Goal: Transaction & Acquisition: Purchase product/service

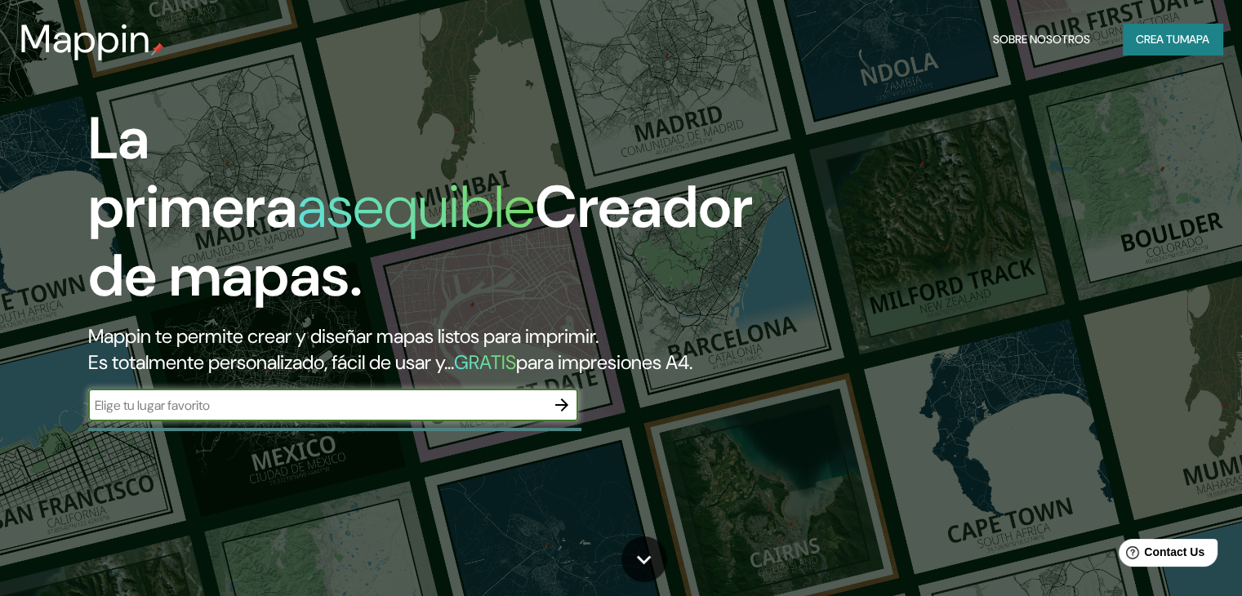
click at [413, 415] on input "text" at bounding box center [316, 405] width 457 height 19
type input "PIURA"
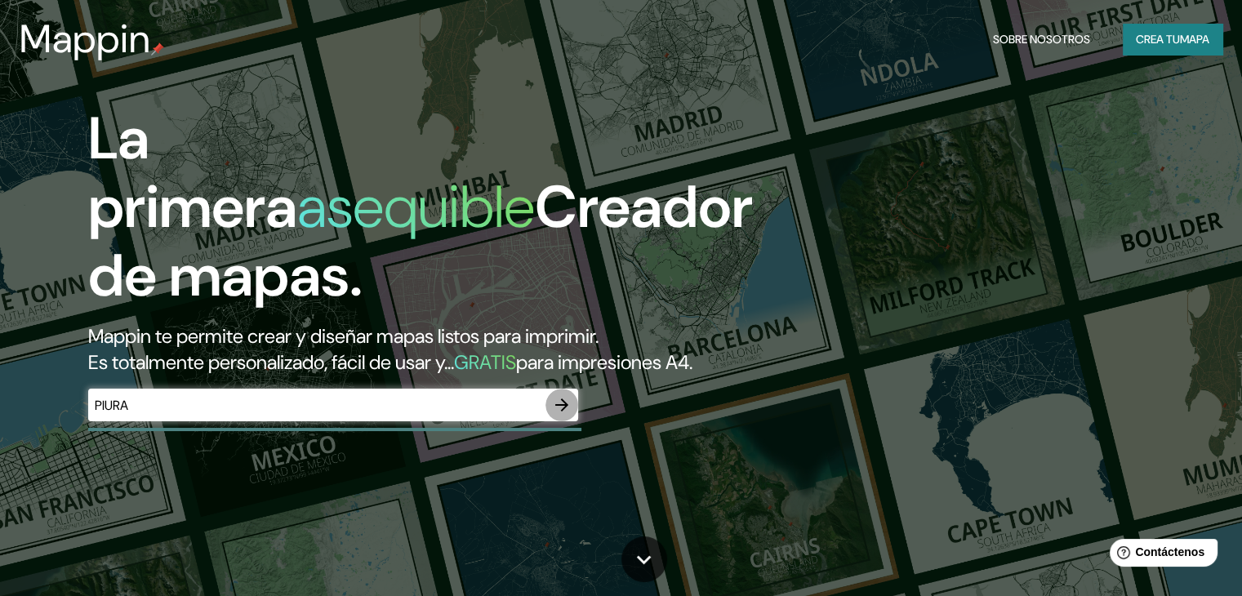
click at [562, 415] on icon "button" at bounding box center [562, 405] width 20 height 20
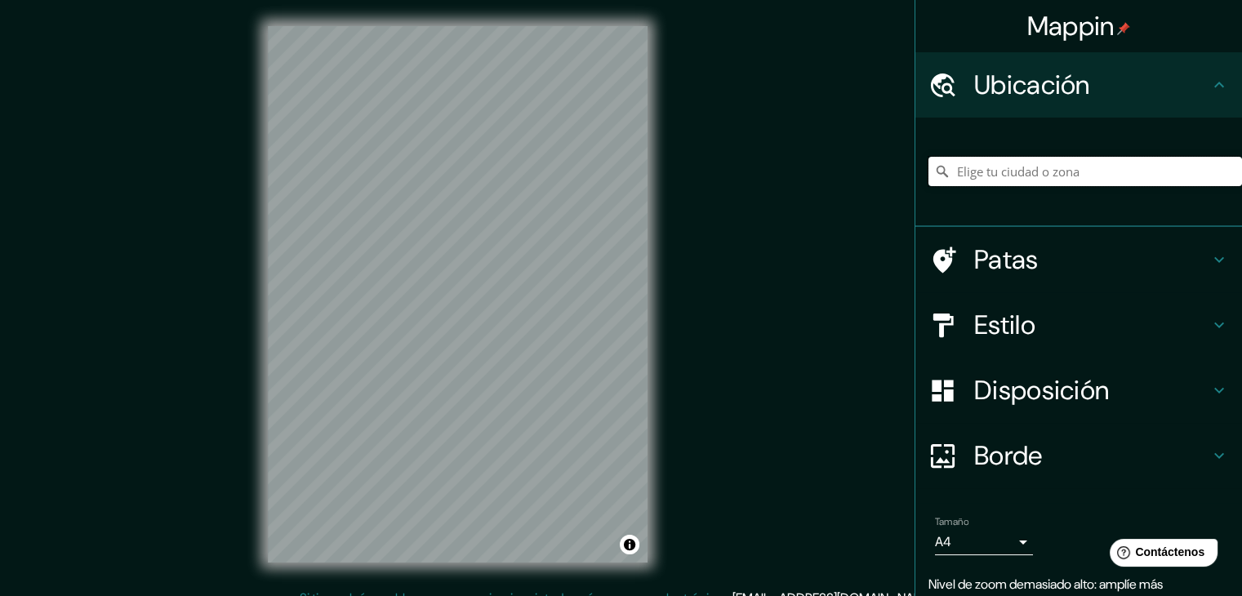
click at [1169, 167] on input "Elige tu ciudad o zona" at bounding box center [1084, 171] width 313 height 29
type input "Piura, Departamento de Piura, Perú"
click at [1016, 332] on font "Estilo" at bounding box center [1004, 325] width 61 height 34
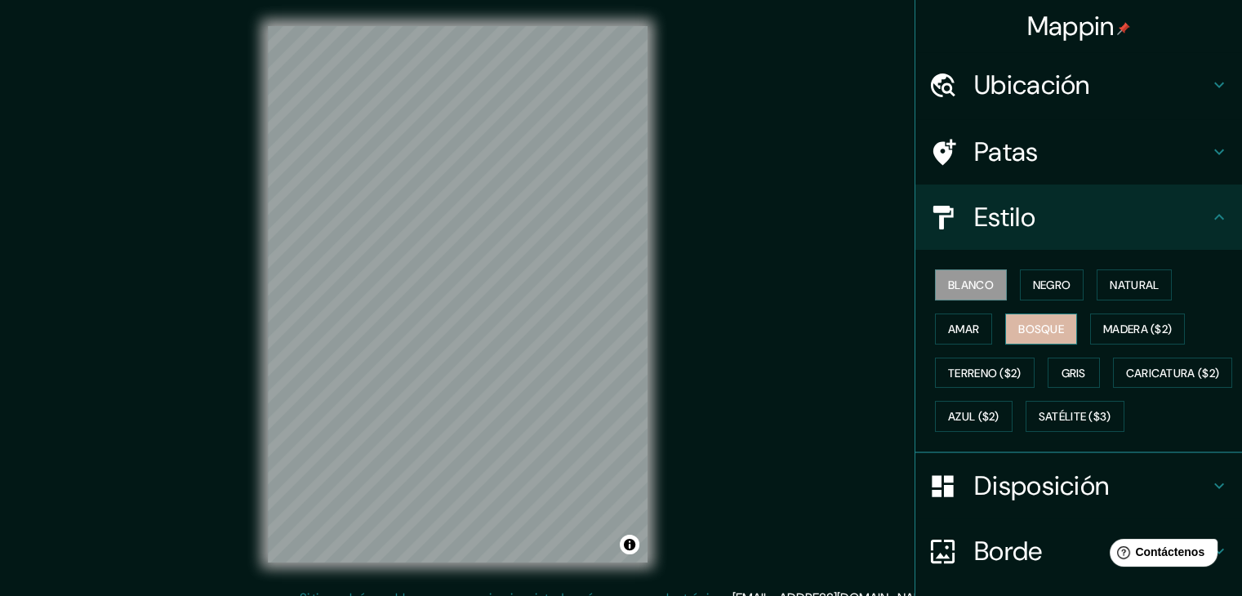
click at [1018, 329] on font "Bosque" at bounding box center [1041, 329] width 46 height 15
click at [935, 327] on button "Amar" at bounding box center [963, 328] width 57 height 31
click at [973, 281] on font "Blanco" at bounding box center [971, 285] width 46 height 15
click at [1126, 380] on font "Caricatura ($2)" at bounding box center [1173, 373] width 94 height 15
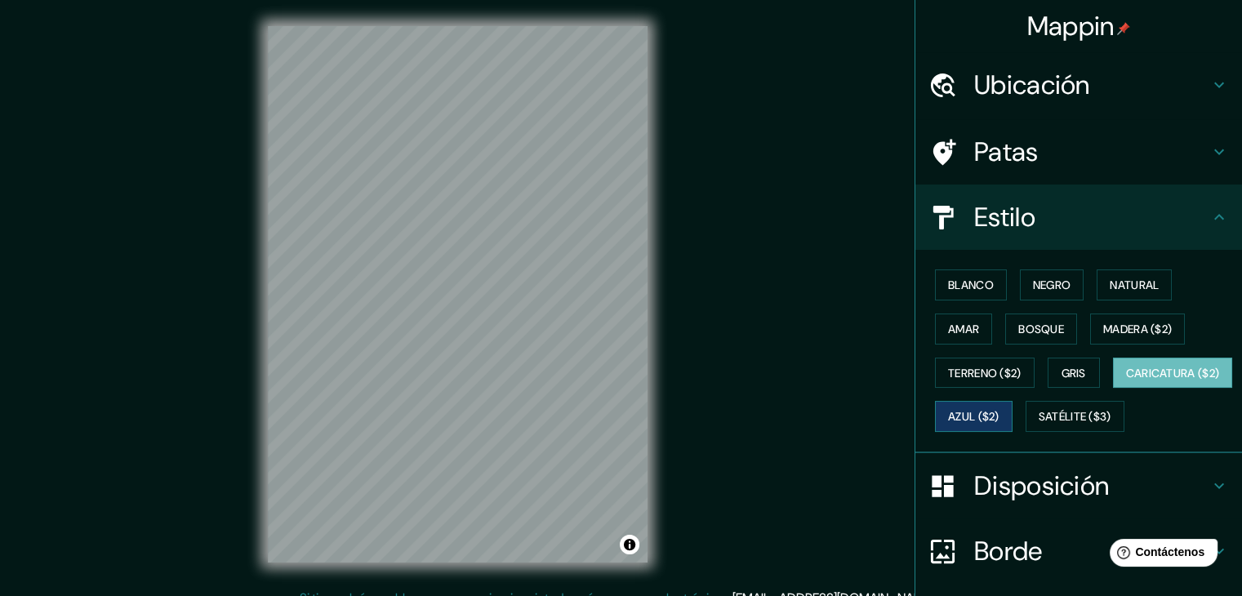
click at [999, 406] on font "Azul ($2)" at bounding box center [973, 416] width 51 height 21
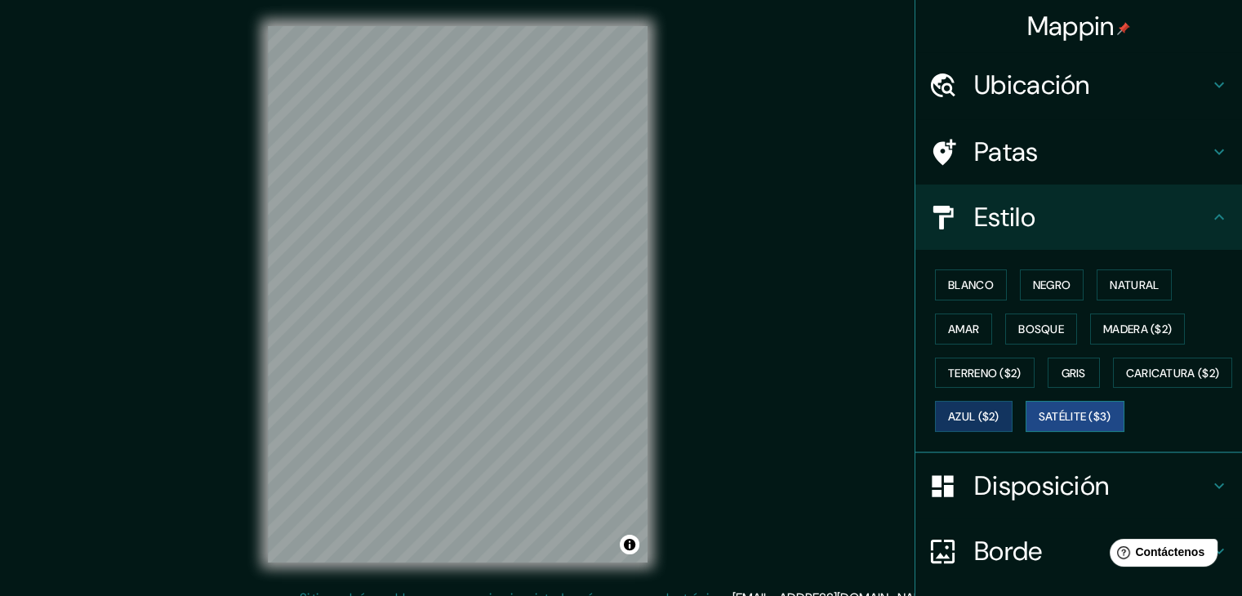
click at [1038, 425] on font "Satélite ($3)" at bounding box center [1074, 417] width 73 height 15
click at [949, 278] on font "Blanco" at bounding box center [971, 285] width 46 height 15
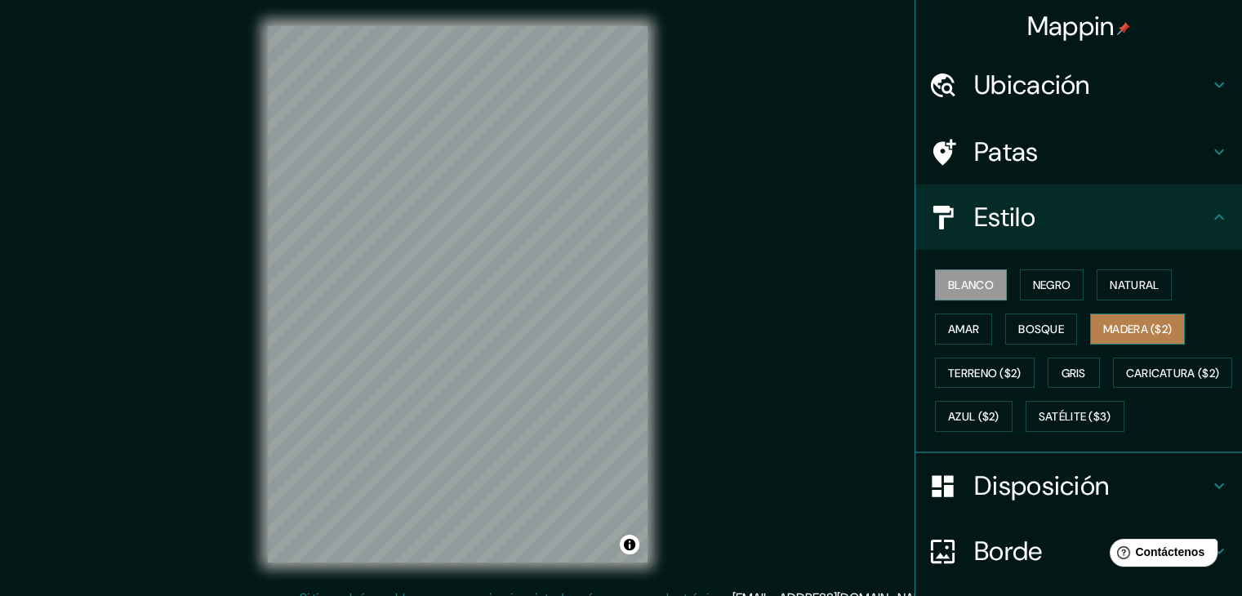
click at [1126, 322] on font "Madera ($2)" at bounding box center [1137, 329] width 69 height 15
click at [935, 272] on button "Blanco" at bounding box center [971, 284] width 72 height 31
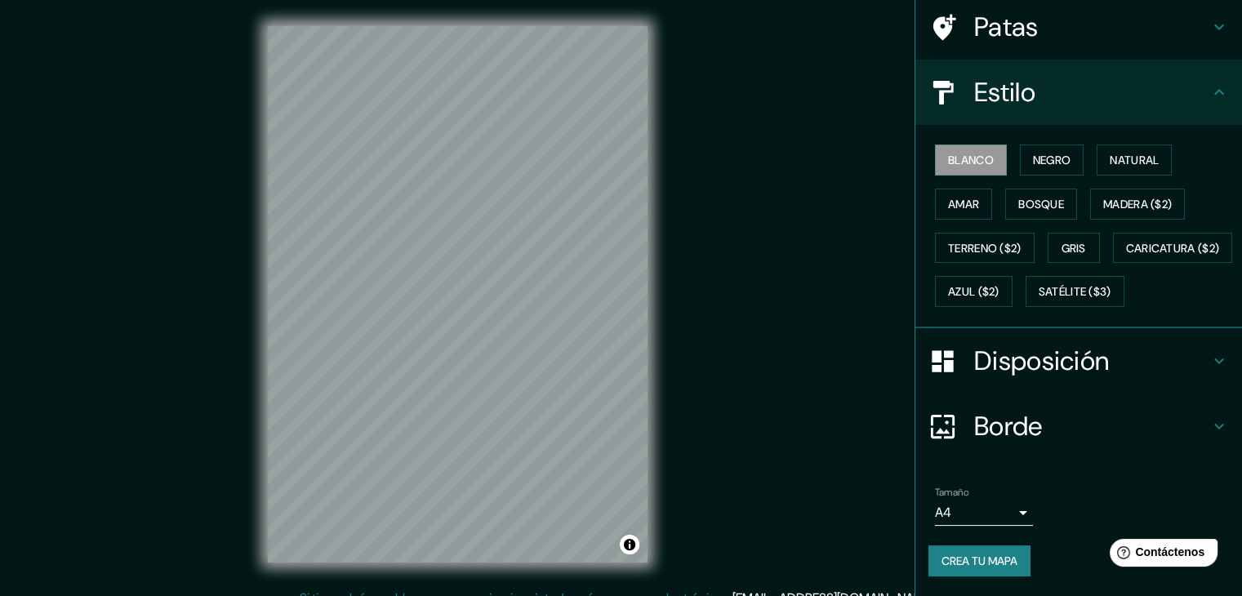
click at [1078, 358] on font "Disposición" at bounding box center [1041, 361] width 135 height 34
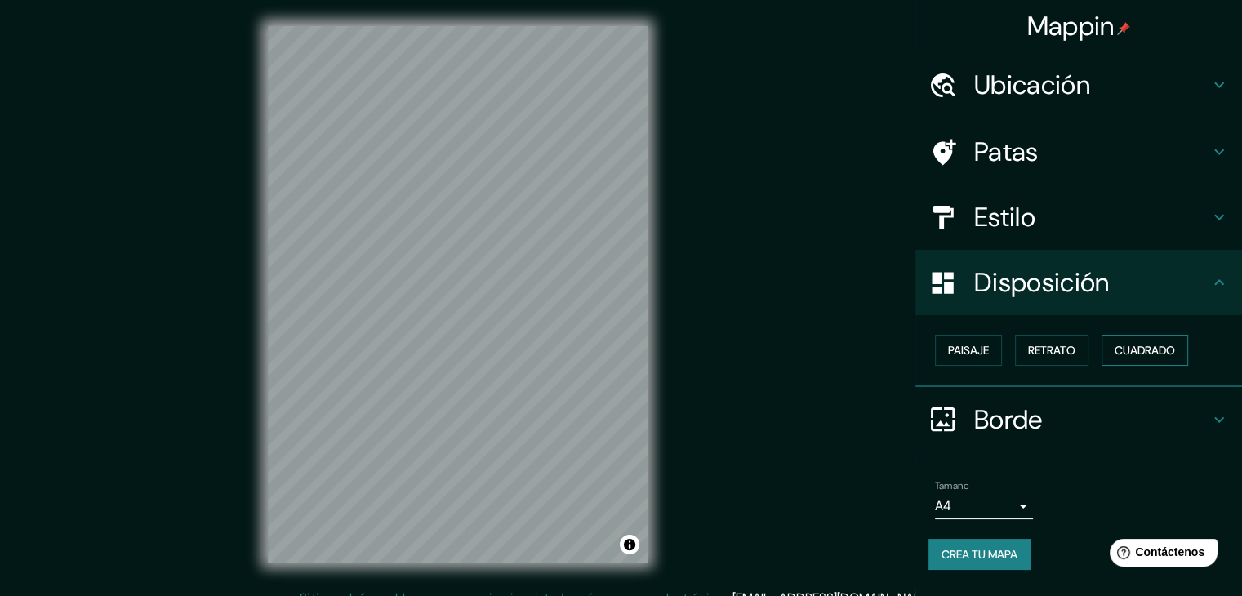
click at [1127, 340] on font "Cuadrado" at bounding box center [1144, 350] width 60 height 21
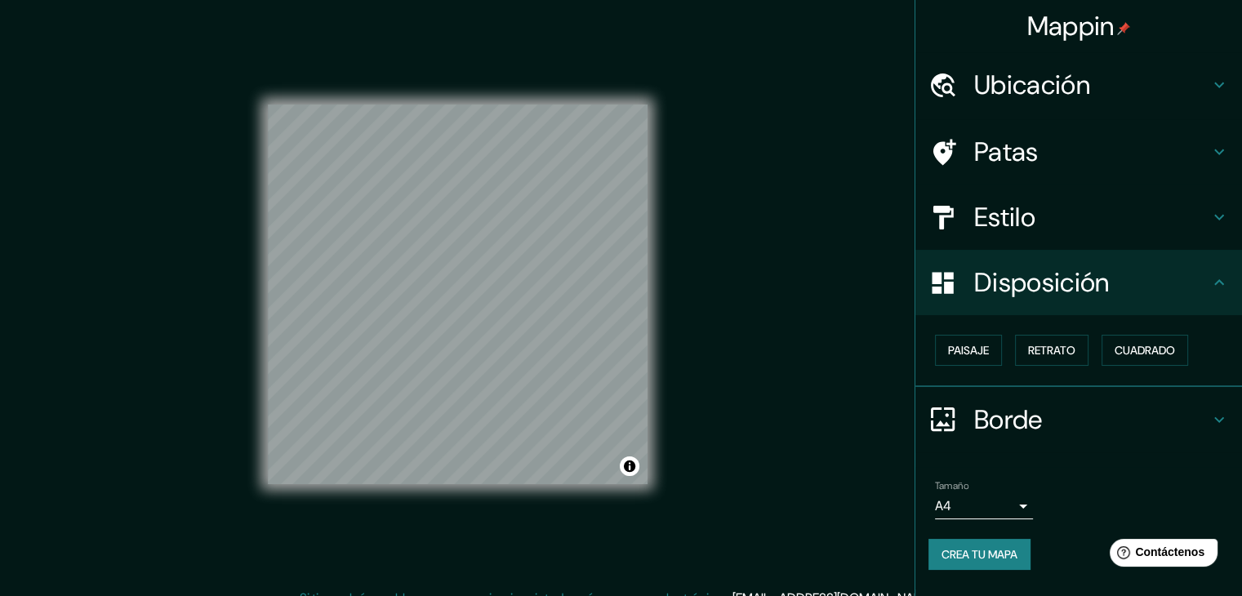
click at [1017, 507] on body "Mappin Ubicación Piura, Departamento de Piura, Perú Piura Departamento de Piura…" at bounding box center [621, 298] width 1242 height 596
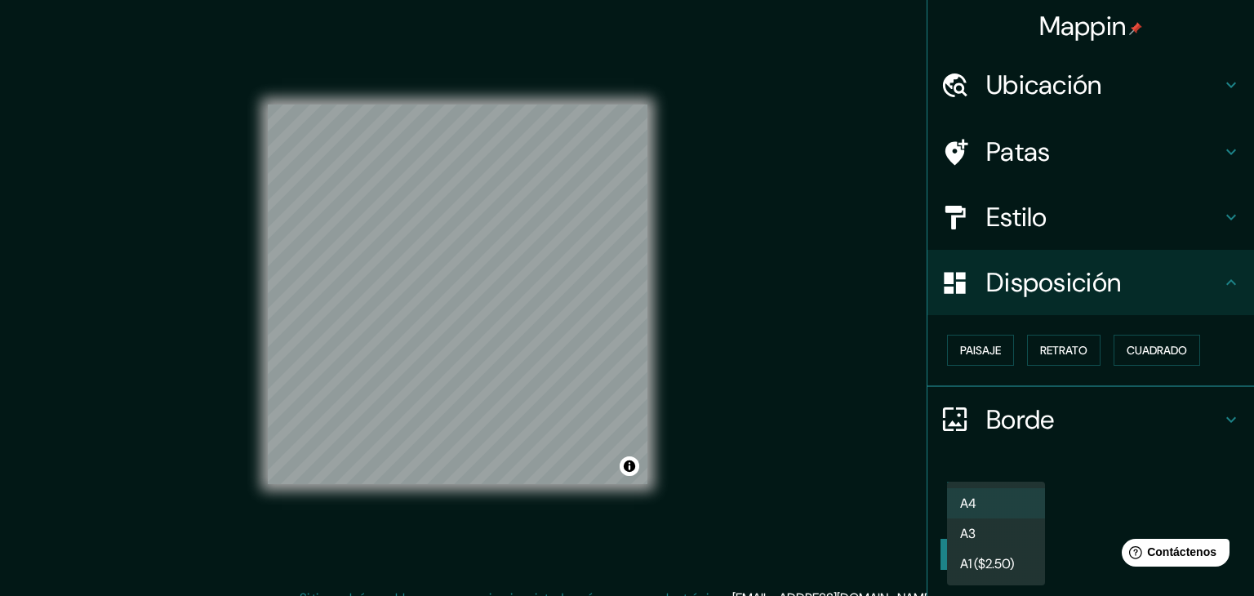
click at [1095, 461] on div at bounding box center [627, 298] width 1254 height 596
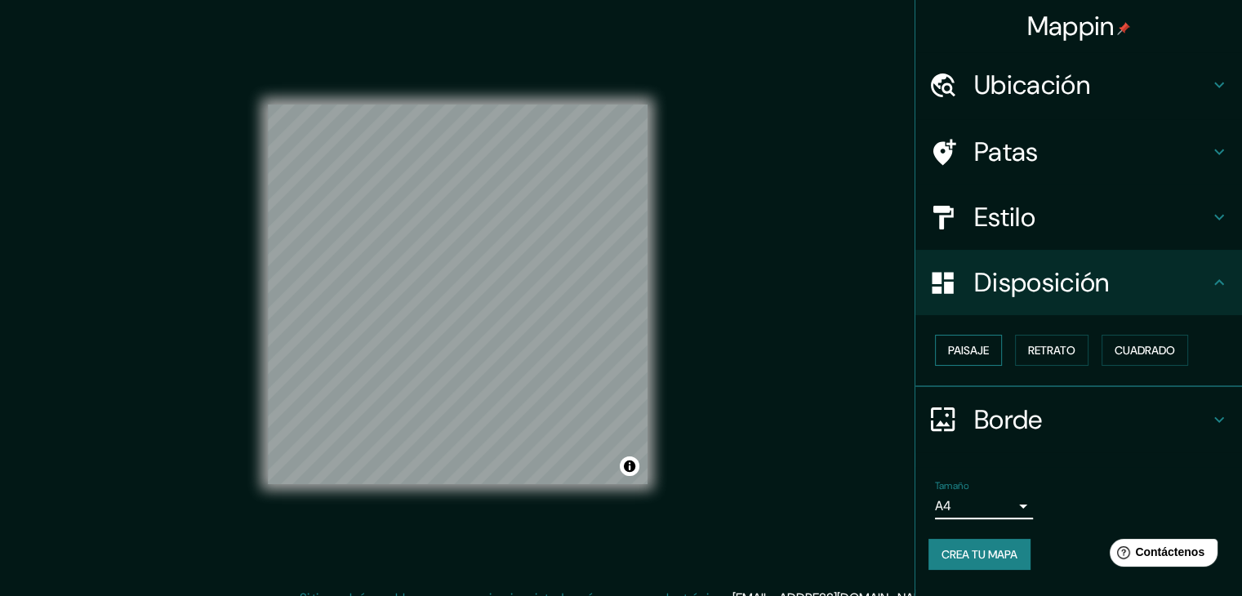
click at [983, 353] on font "Paisaje" at bounding box center [968, 350] width 41 height 15
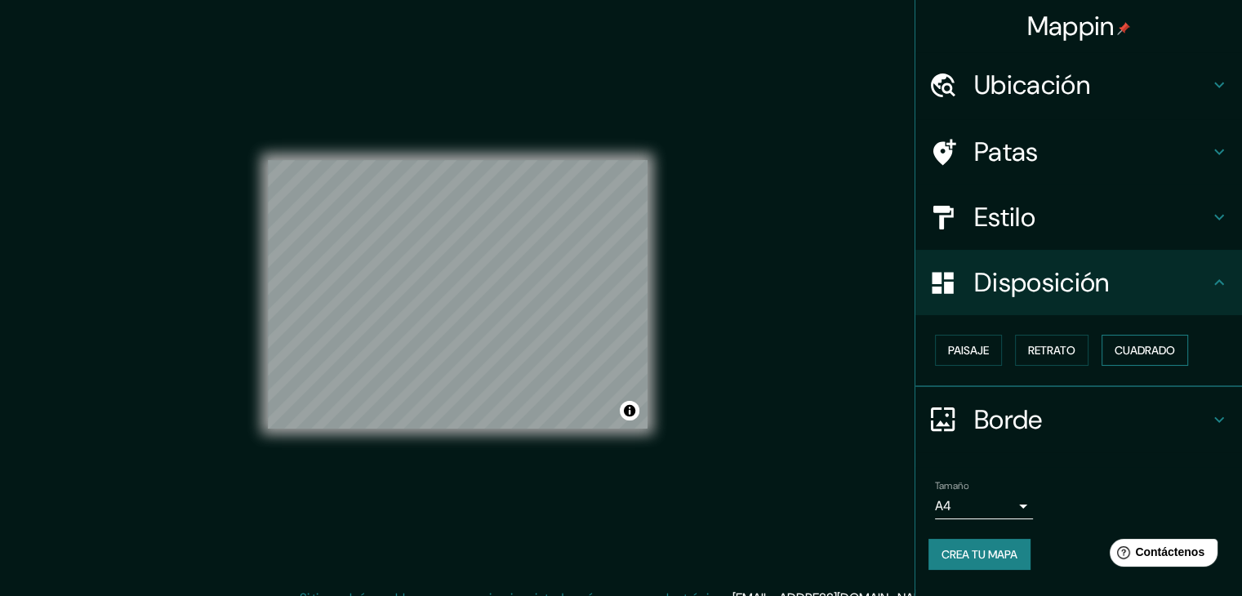
click at [1135, 346] on font "Cuadrado" at bounding box center [1144, 350] width 60 height 15
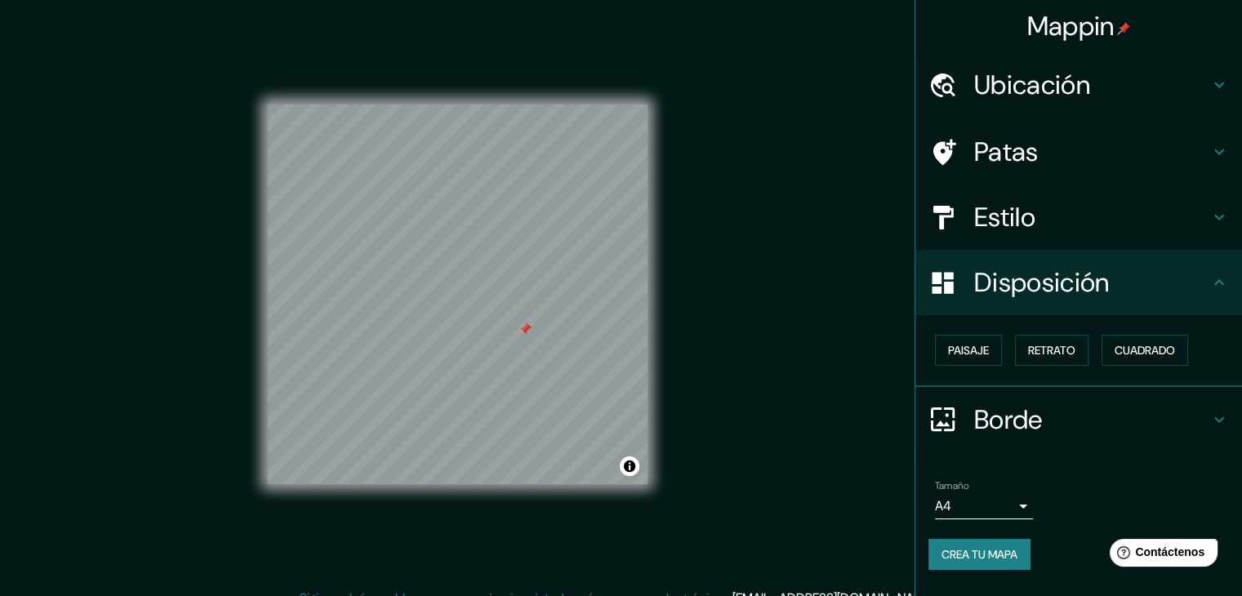
drag, startPoint x: 542, startPoint y: 332, endPoint x: 528, endPoint y: 331, distance: 14.0
click at [528, 331] on div at bounding box center [524, 328] width 13 height 13
click at [524, 104] on div at bounding box center [458, 104] width 380 height 0
drag, startPoint x: 536, startPoint y: 331, endPoint x: 519, endPoint y: 329, distance: 17.2
click at [519, 329] on div at bounding box center [524, 328] width 13 height 13
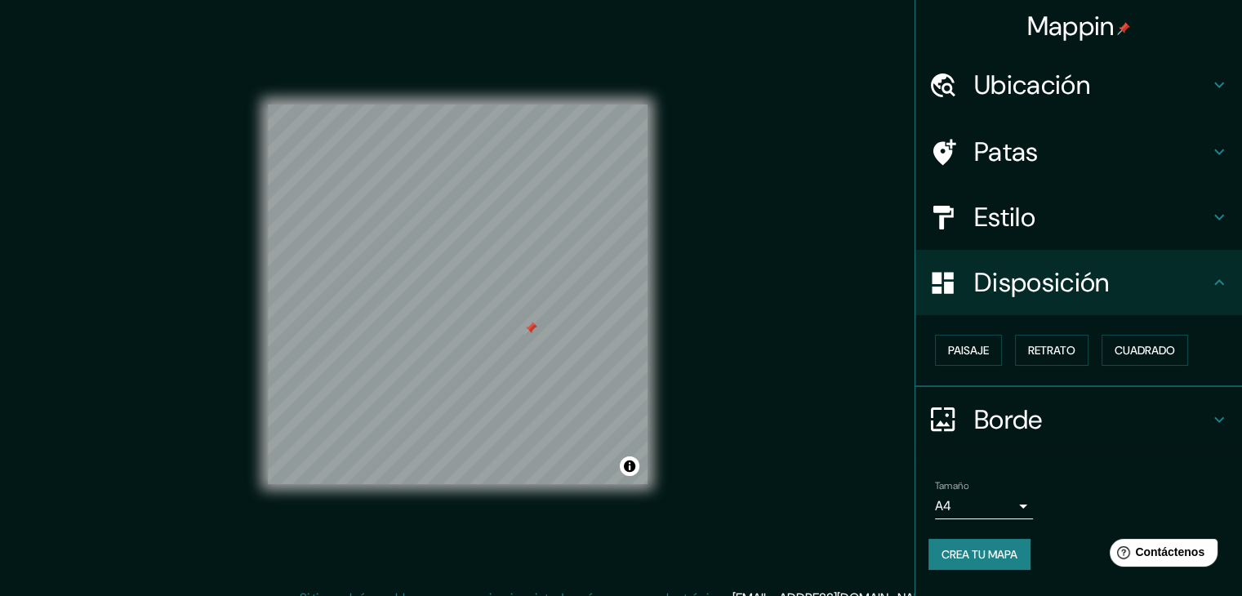
click at [528, 331] on div at bounding box center [530, 328] width 13 height 13
click at [953, 553] on font "Crea tu mapa" at bounding box center [979, 554] width 76 height 15
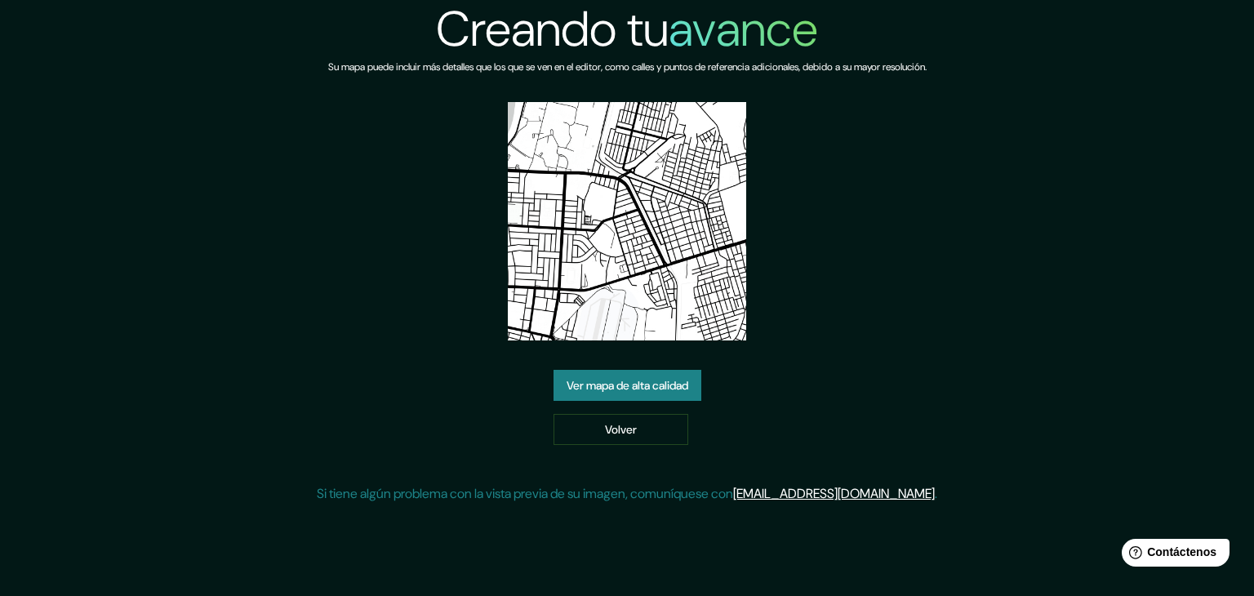
click at [641, 387] on font "Ver mapa de alta calidad" at bounding box center [628, 385] width 122 height 15
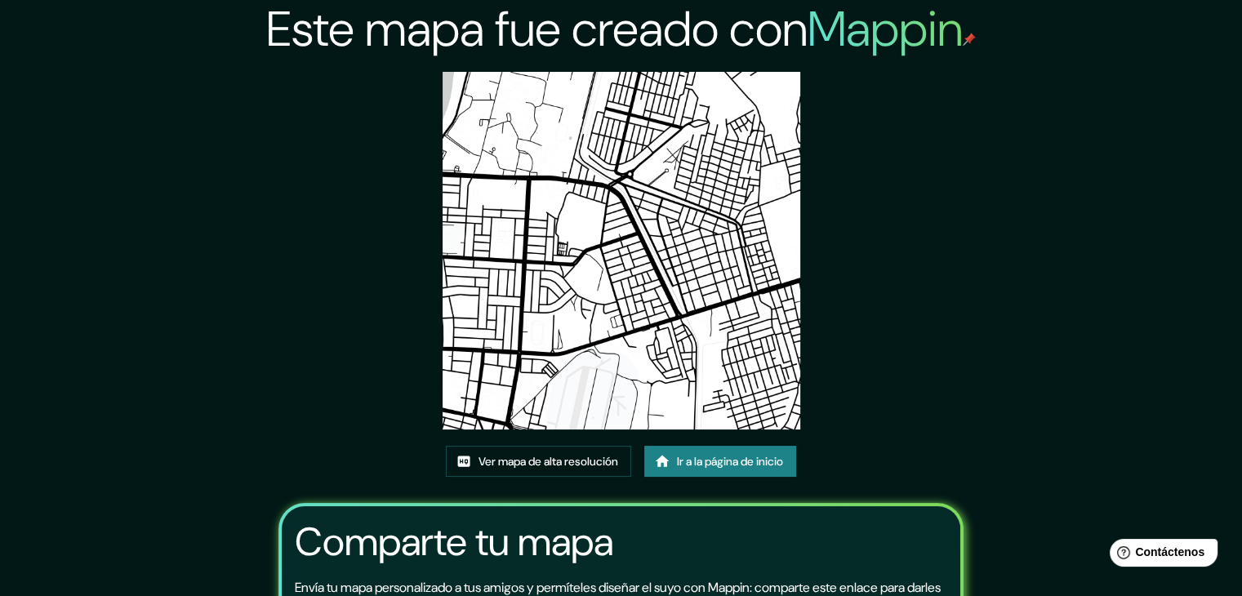
drag, startPoint x: 1080, startPoint y: 131, endPoint x: 1056, endPoint y: 138, distance: 25.3
click at [1074, 133] on div "Este mapa fue creado con Mappin Ver mapa de alta resolución Ir a la página de i…" at bounding box center [621, 384] width 1242 height 768
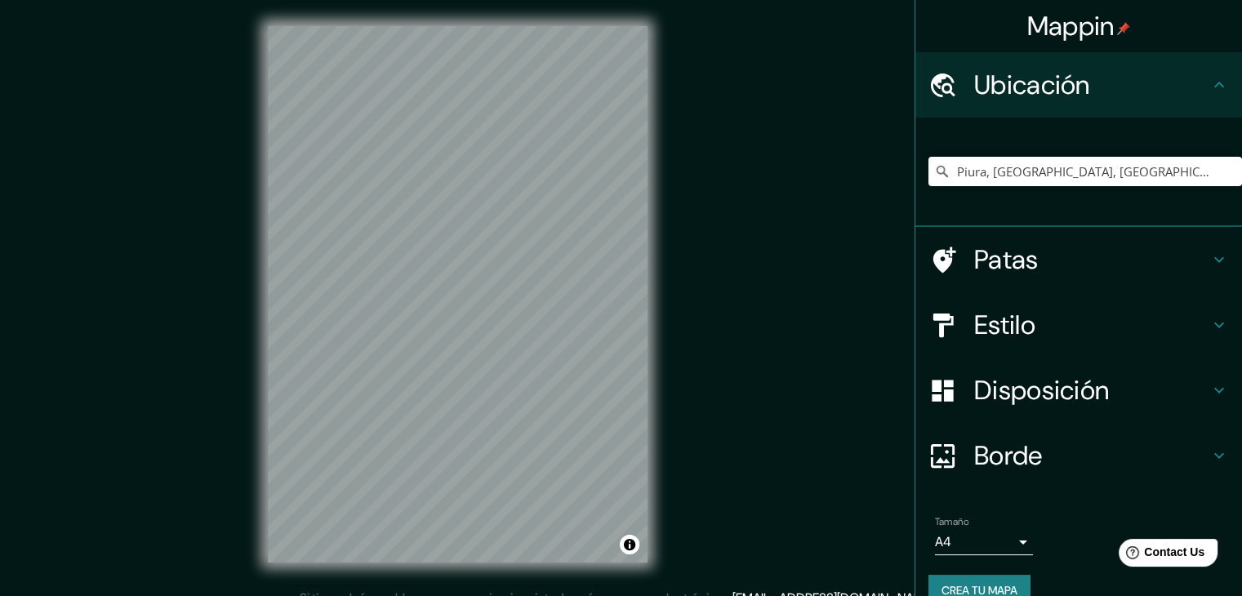
click at [1032, 257] on h4 "Patas" at bounding box center [1091, 259] width 235 height 33
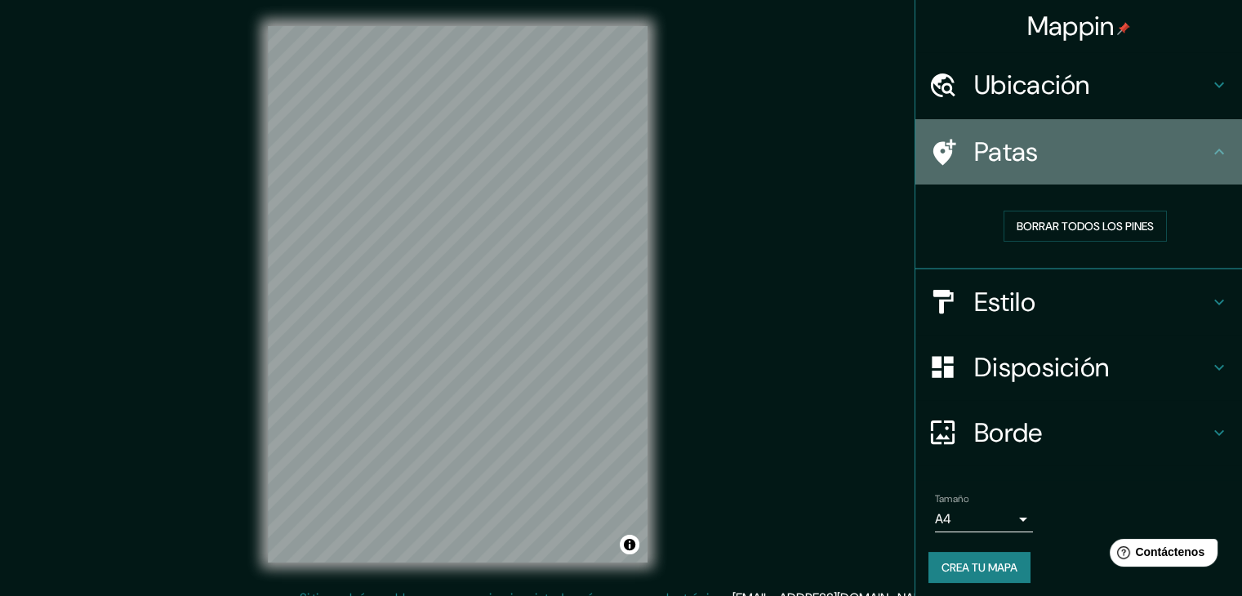
click at [1135, 169] on div "Patas" at bounding box center [1078, 151] width 327 height 65
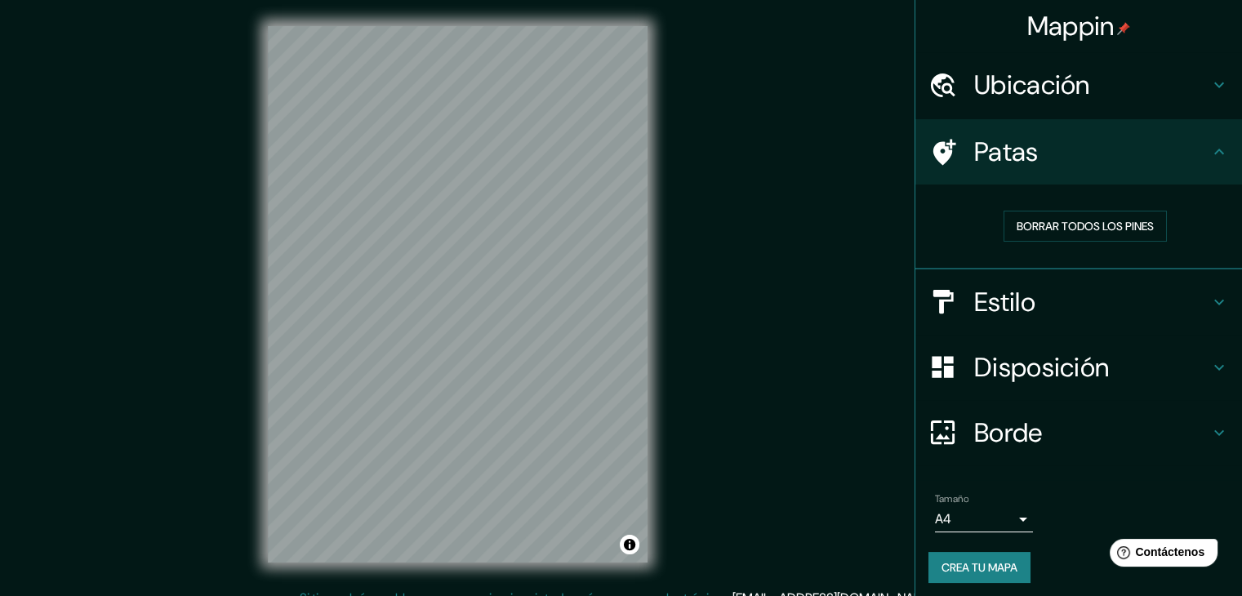
click at [1051, 377] on font "Disposición" at bounding box center [1041, 367] width 135 height 34
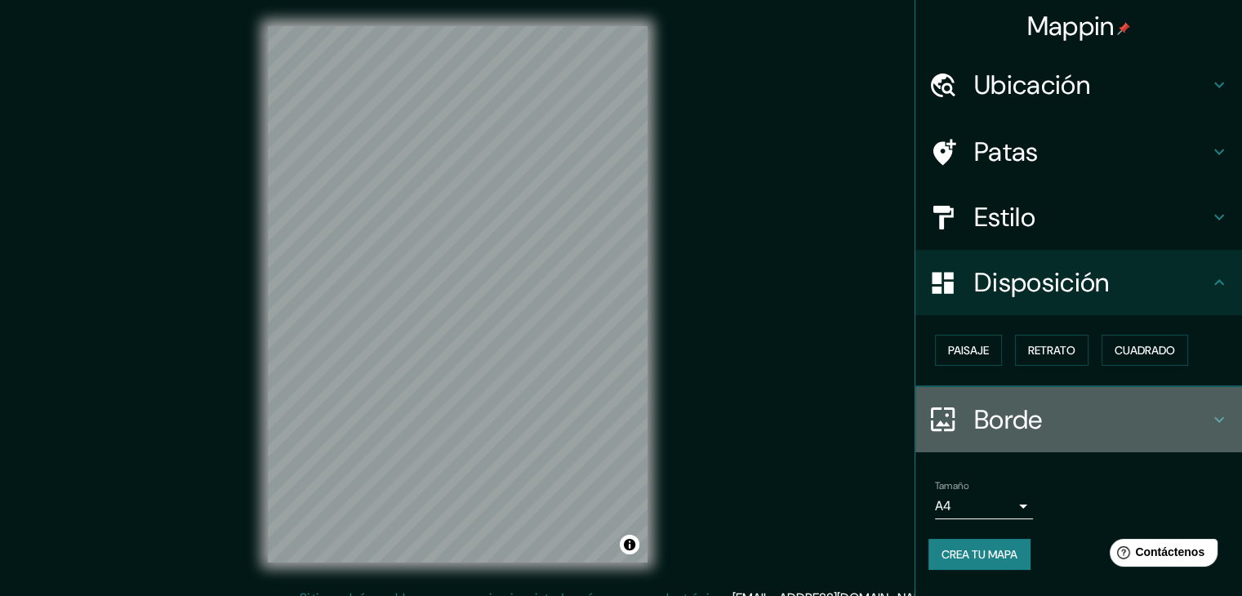
click at [1076, 428] on h4 "Borde" at bounding box center [1091, 419] width 235 height 33
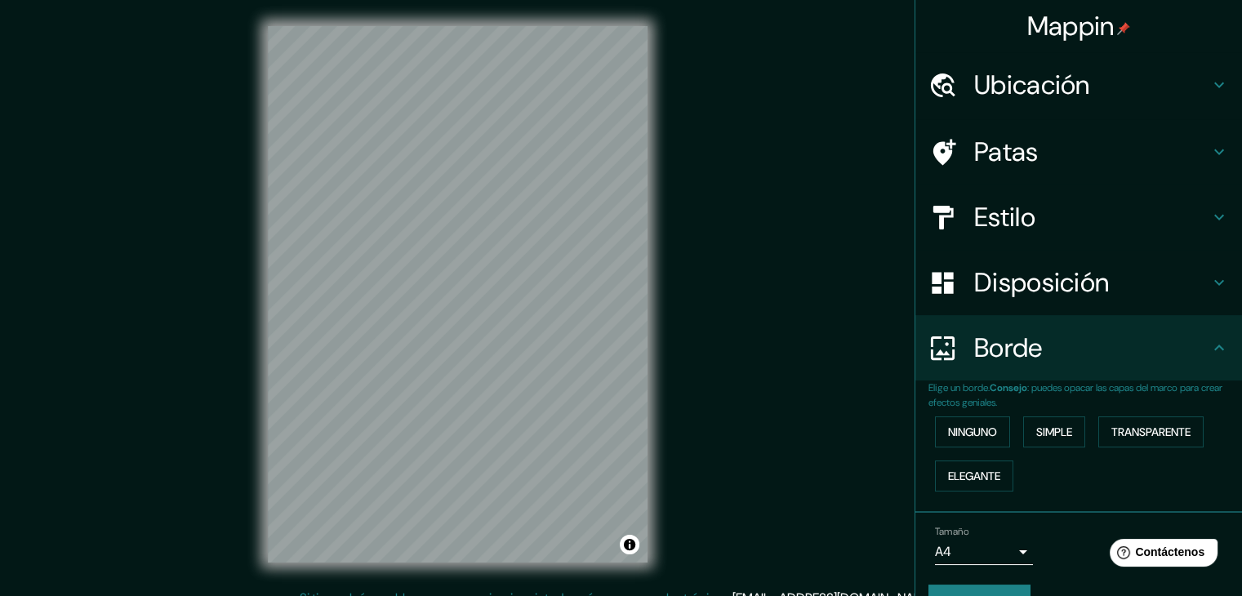
click at [1136, 381] on font ": puedes opacar las capas del marco para crear efectos geniales." at bounding box center [1075, 395] width 294 height 28
click at [1165, 72] on h4 "Ubicación" at bounding box center [1091, 85] width 235 height 33
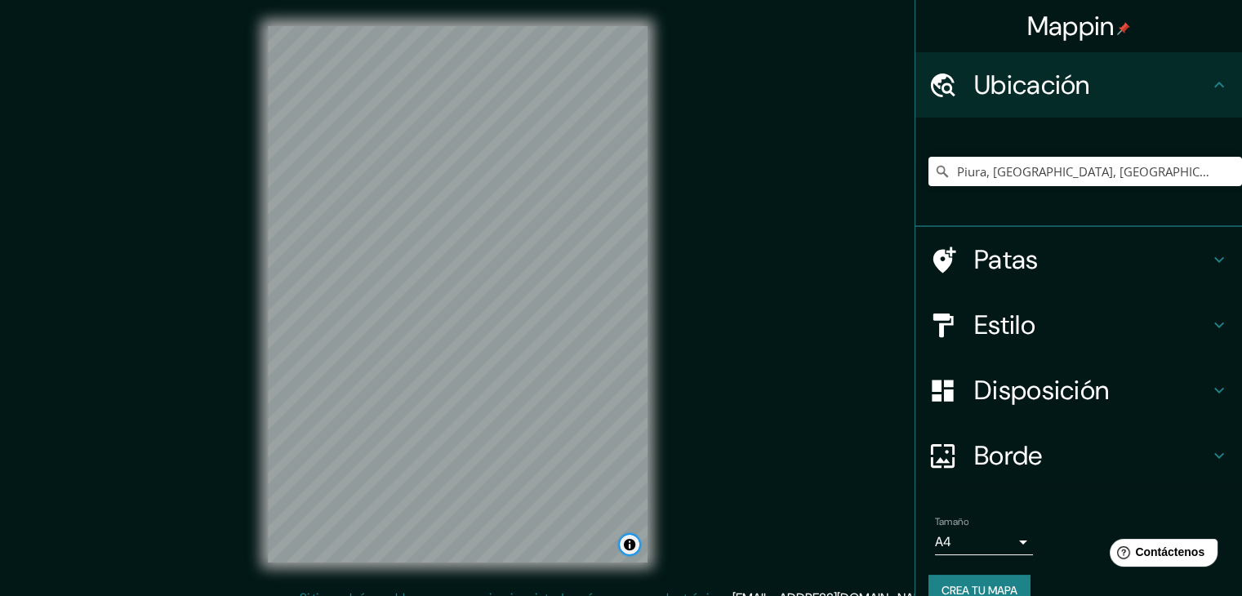
click at [627, 545] on button "Activar o desactivar atribución" at bounding box center [630, 545] width 20 height 20
click at [1051, 162] on input "Piura, Departamento de Piura, Perú" at bounding box center [1084, 171] width 313 height 29
click at [1136, 180] on input "Piura, Departamento de Piura, Perú" at bounding box center [1084, 171] width 313 height 29
drag, startPoint x: 1179, startPoint y: 163, endPoint x: 878, endPoint y: 228, distance: 307.3
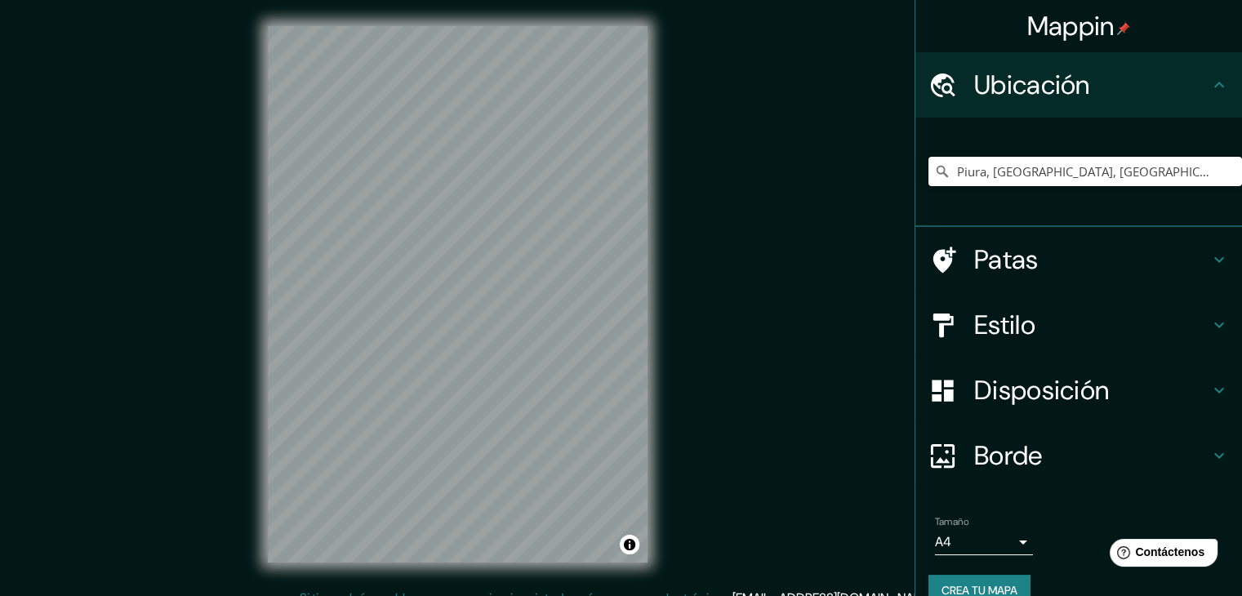
click at [878, 228] on div "Mappin Ubicación Piura, Departamento de Piura, Perú Patas Estilo Disposición Bo…" at bounding box center [621, 307] width 1242 height 615
click at [1178, 145] on div "Piura, Departamento de Piura, Perú" at bounding box center [1084, 172] width 313 height 82
click at [762, 473] on div "Mappin Ubicación Piura, Departamento de Piura, Perú Patas Estilo Disposición Bo…" at bounding box center [621, 307] width 1242 height 615
click at [1058, 174] on input "Piura, Departamento de Piura, Perú" at bounding box center [1084, 171] width 313 height 29
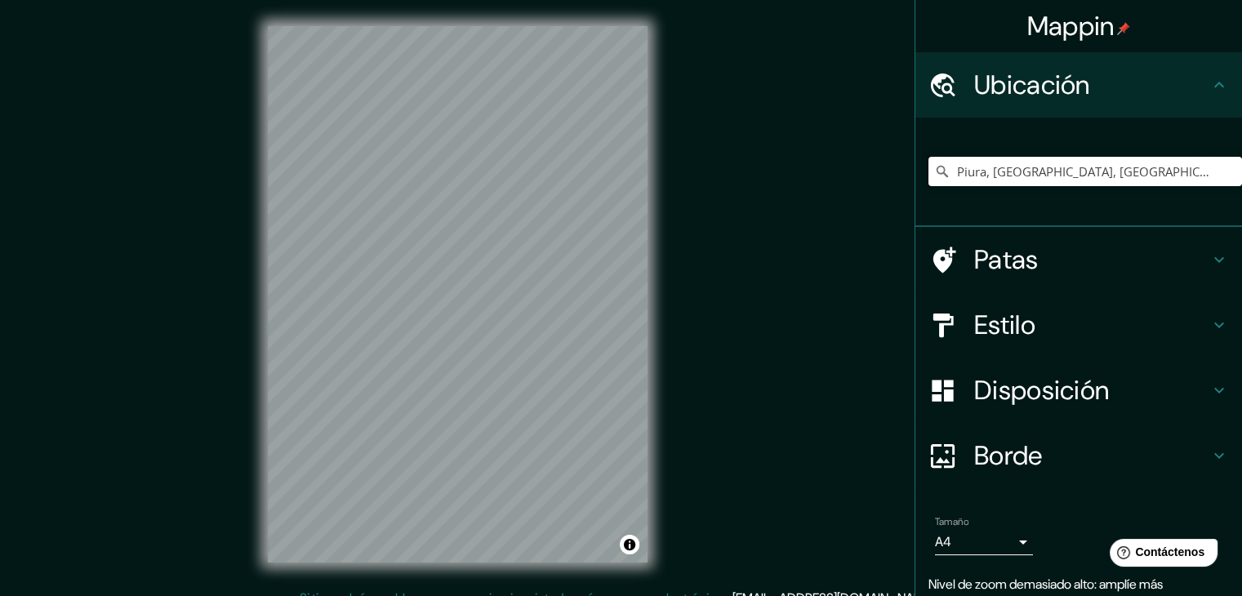
click at [1058, 174] on input "Piura, Departamento de Piura, Perú" at bounding box center [1084, 171] width 313 height 29
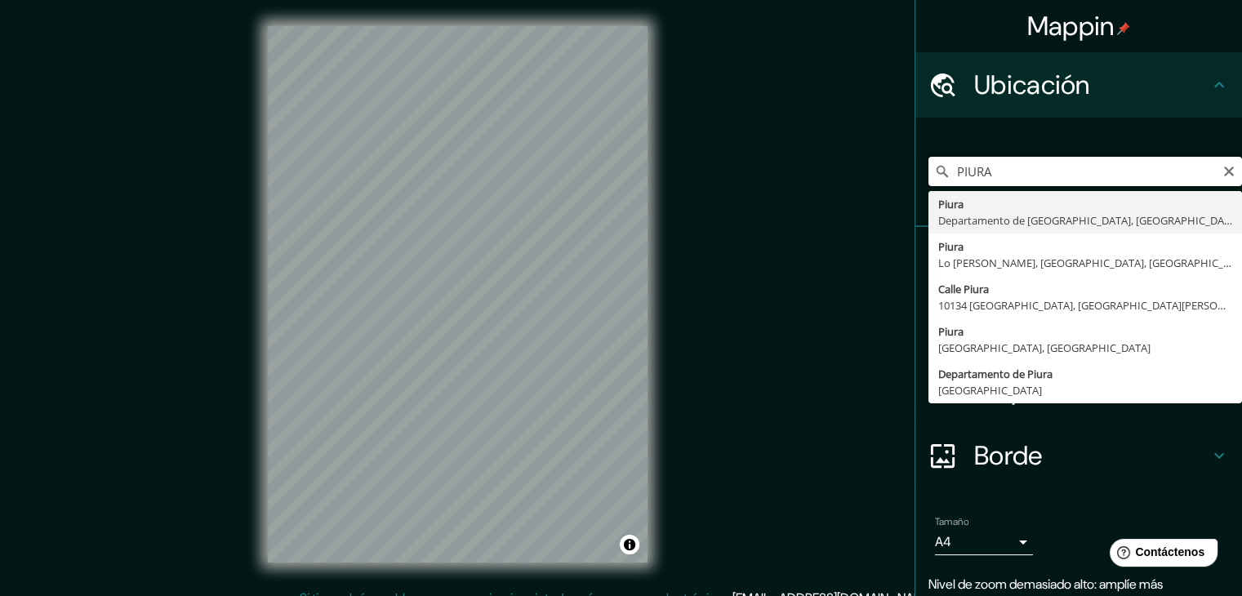
type input "Piura, Departamento de Piura, Perú"
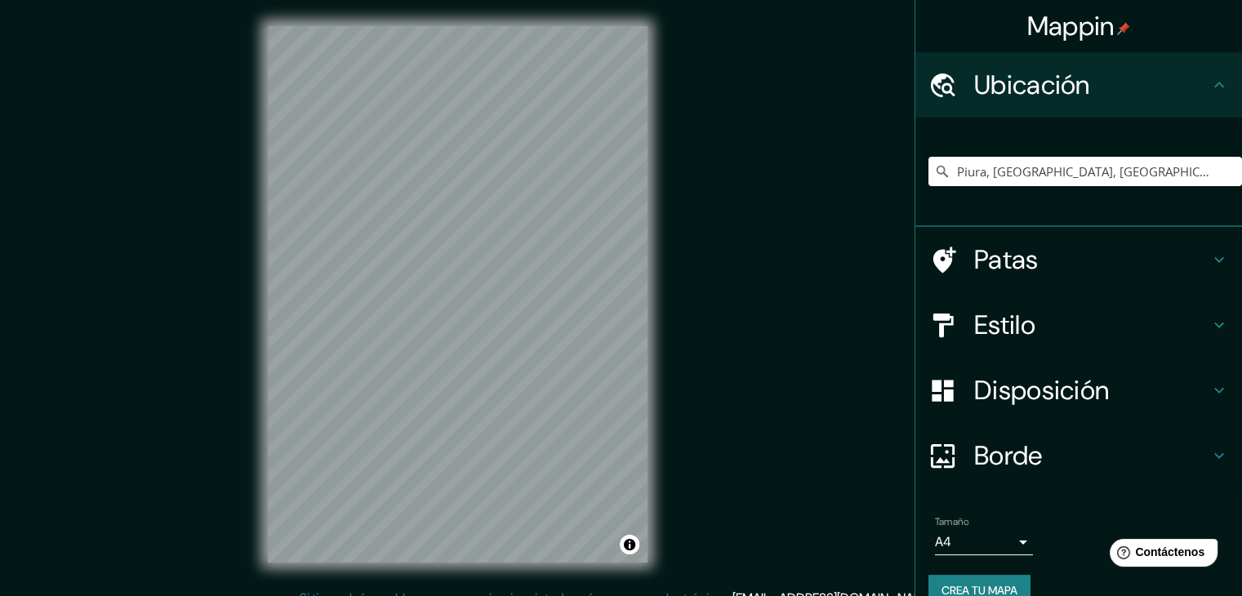
click at [1032, 330] on h4 "Estilo" at bounding box center [1091, 325] width 235 height 33
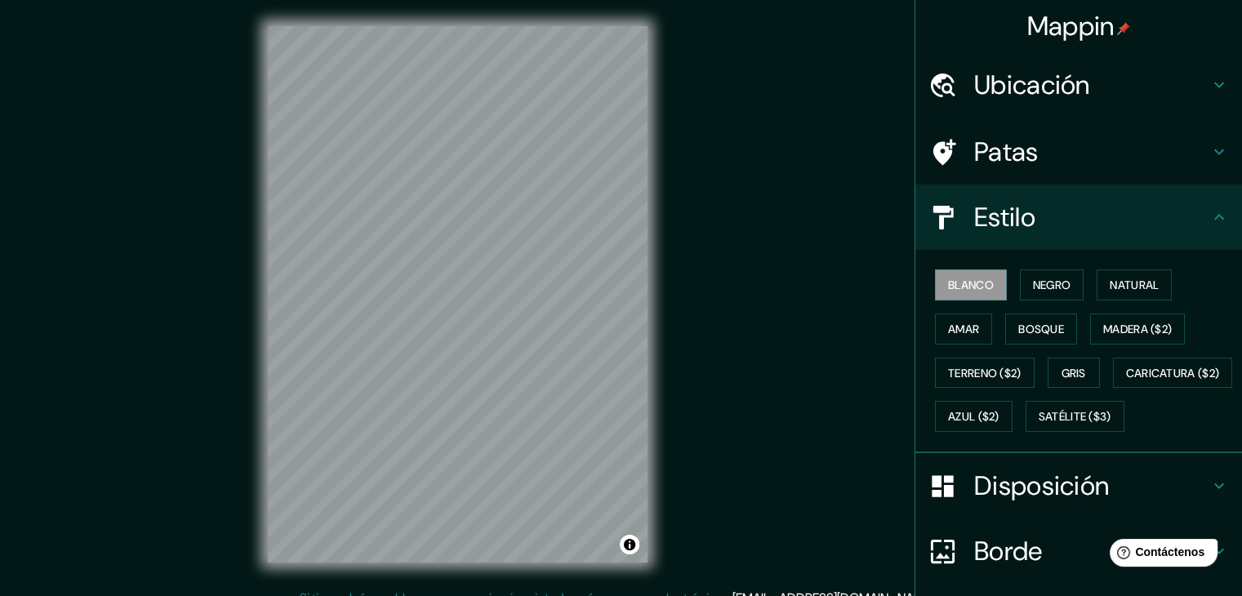
click at [1084, 217] on h4 "Estilo" at bounding box center [1091, 217] width 235 height 33
click at [1096, 152] on h4 "Patas" at bounding box center [1091, 152] width 235 height 33
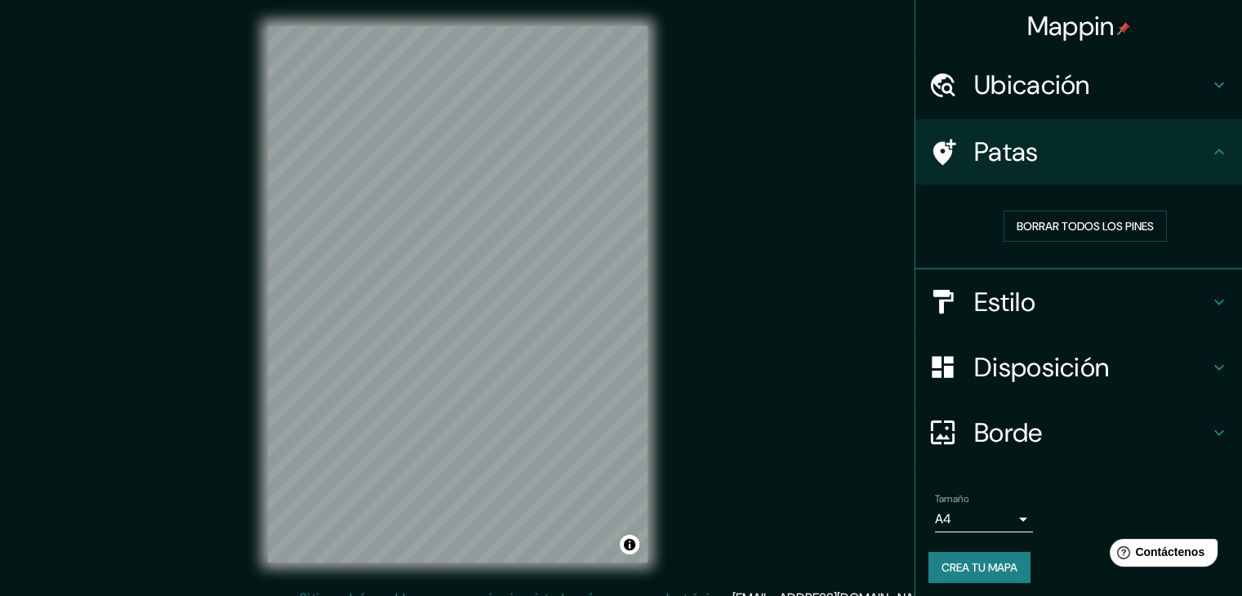
click at [1110, 151] on h4 "Patas" at bounding box center [1091, 152] width 235 height 33
click at [1085, 319] on div "Estilo" at bounding box center [1078, 301] width 327 height 65
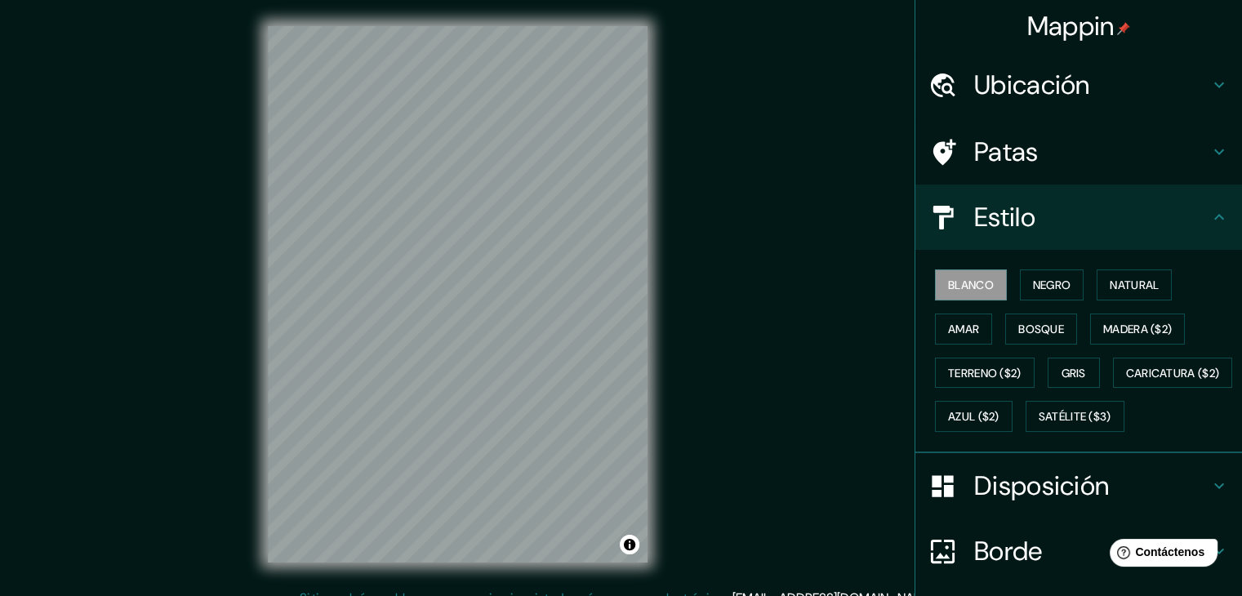
click at [1069, 503] on font "Disposición" at bounding box center [1041, 486] width 135 height 34
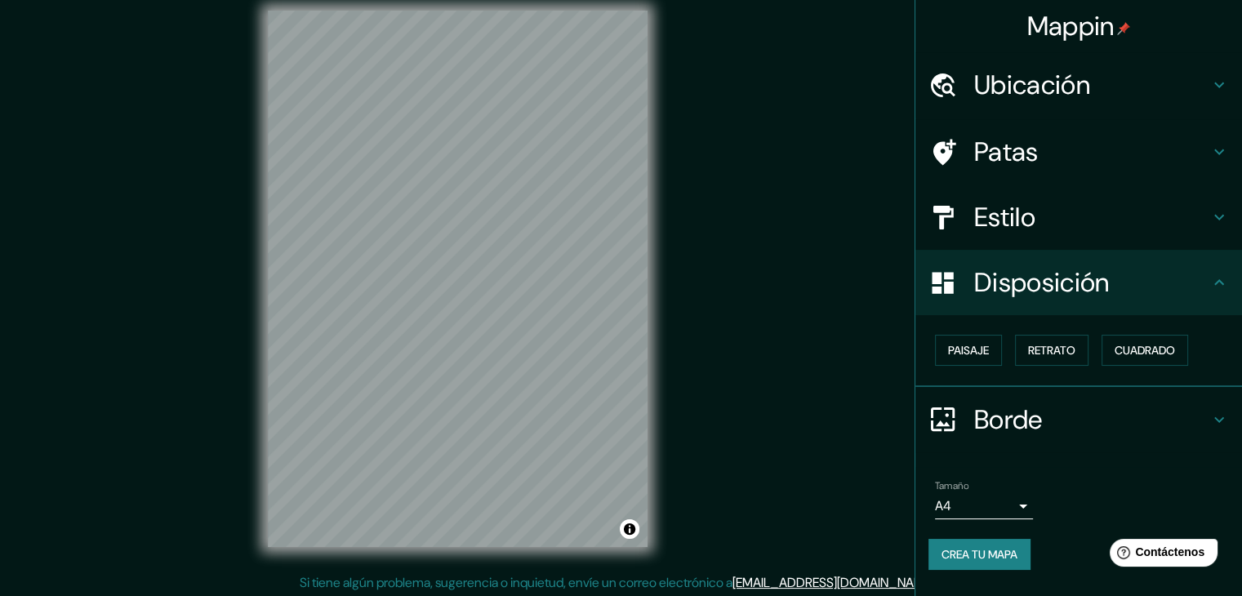
scroll to position [19, 0]
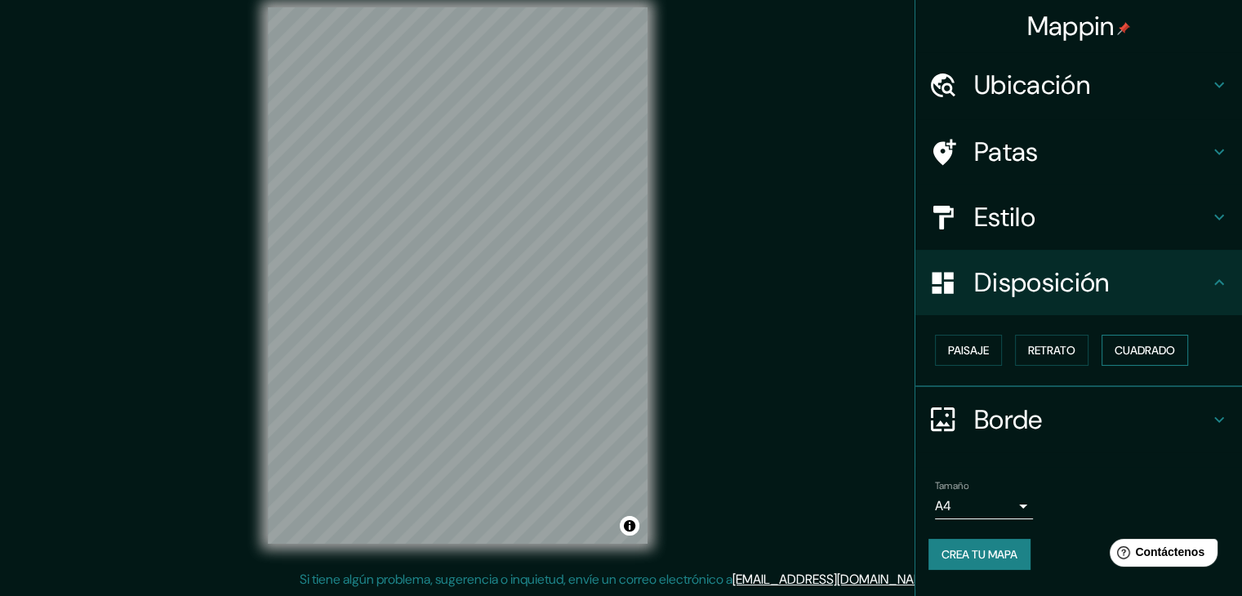
click at [1171, 348] on font "Cuadrado" at bounding box center [1144, 350] width 60 height 15
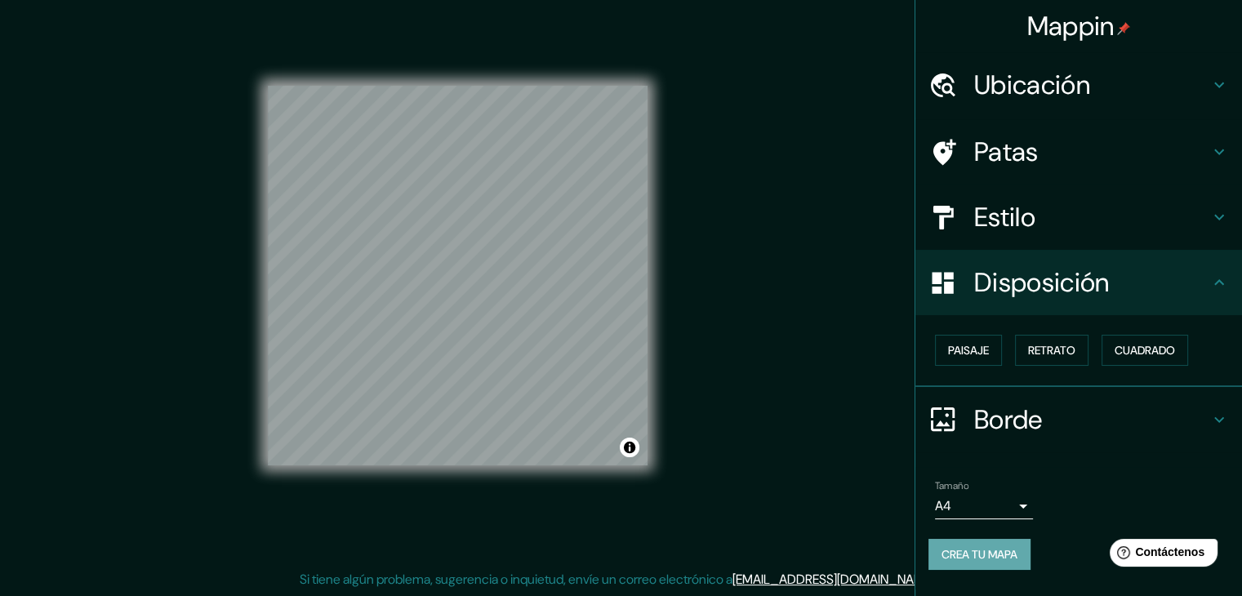
click at [1007, 548] on font "Crea tu mapa" at bounding box center [979, 554] width 76 height 15
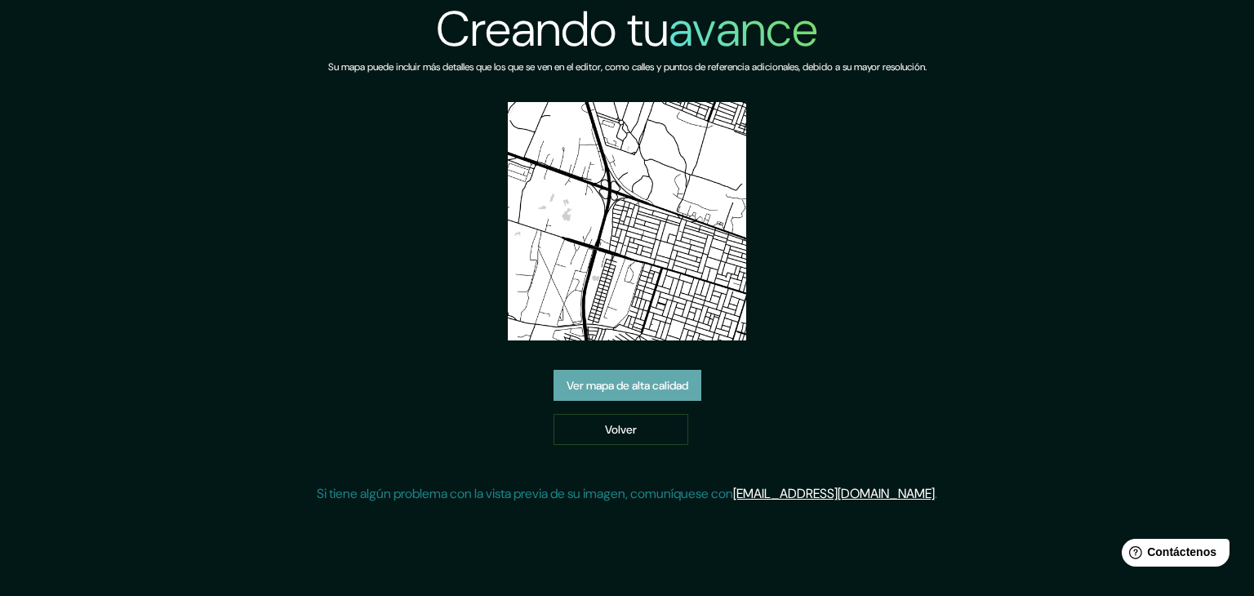
click at [635, 398] on link "Ver mapa de alta calidad" at bounding box center [627, 385] width 148 height 31
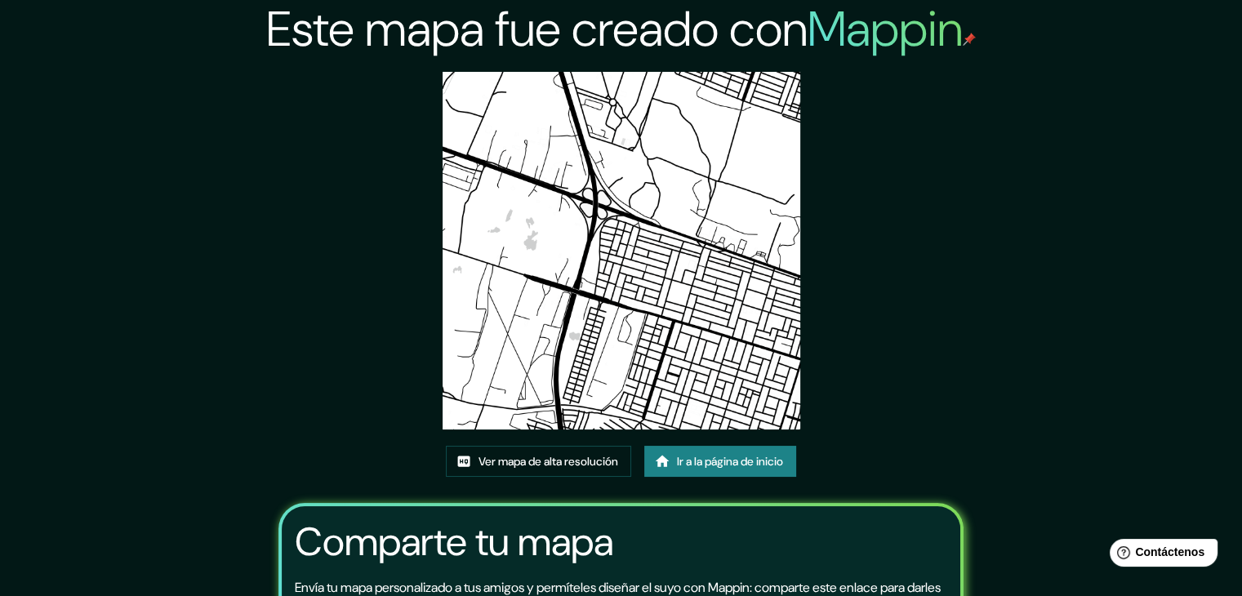
drag, startPoint x: 674, startPoint y: 184, endPoint x: 649, endPoint y: 198, distance: 28.9
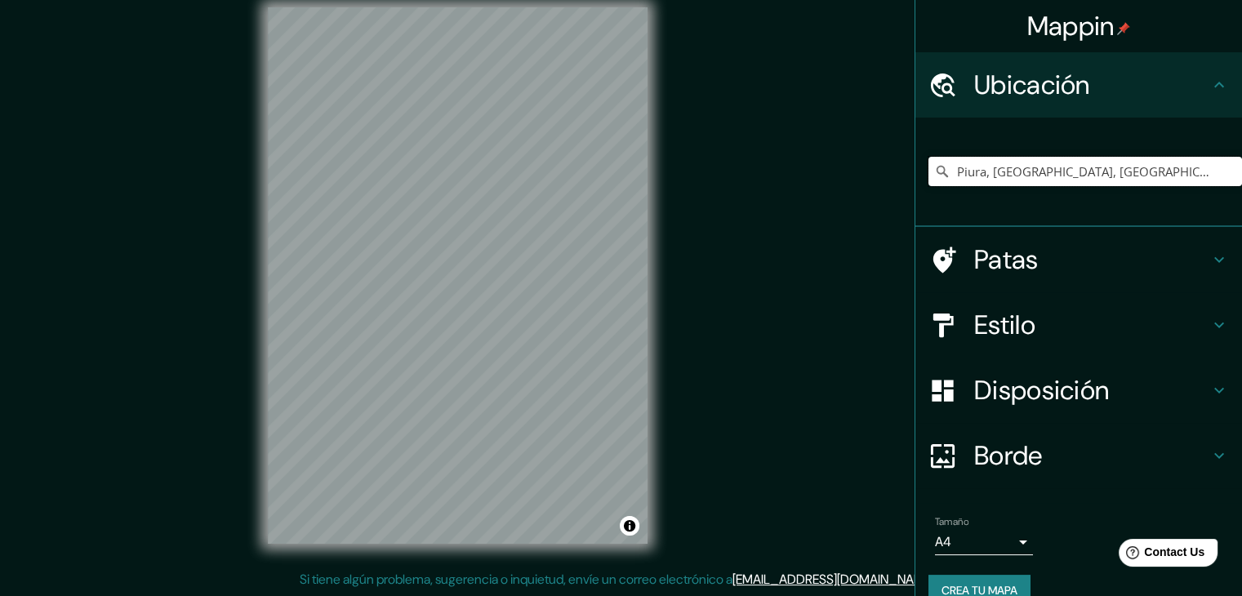
click at [1038, 179] on input "Piura, [GEOGRAPHIC_DATA], [GEOGRAPHIC_DATA]" at bounding box center [1084, 171] width 313 height 29
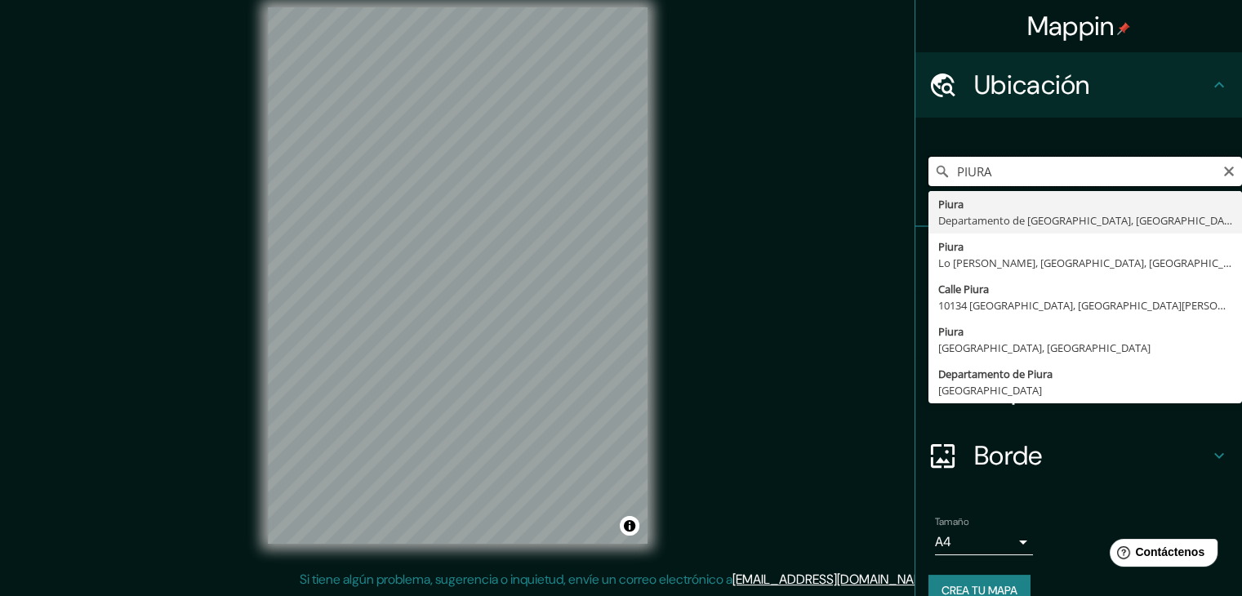
type input "Piura, [GEOGRAPHIC_DATA], [GEOGRAPHIC_DATA]"
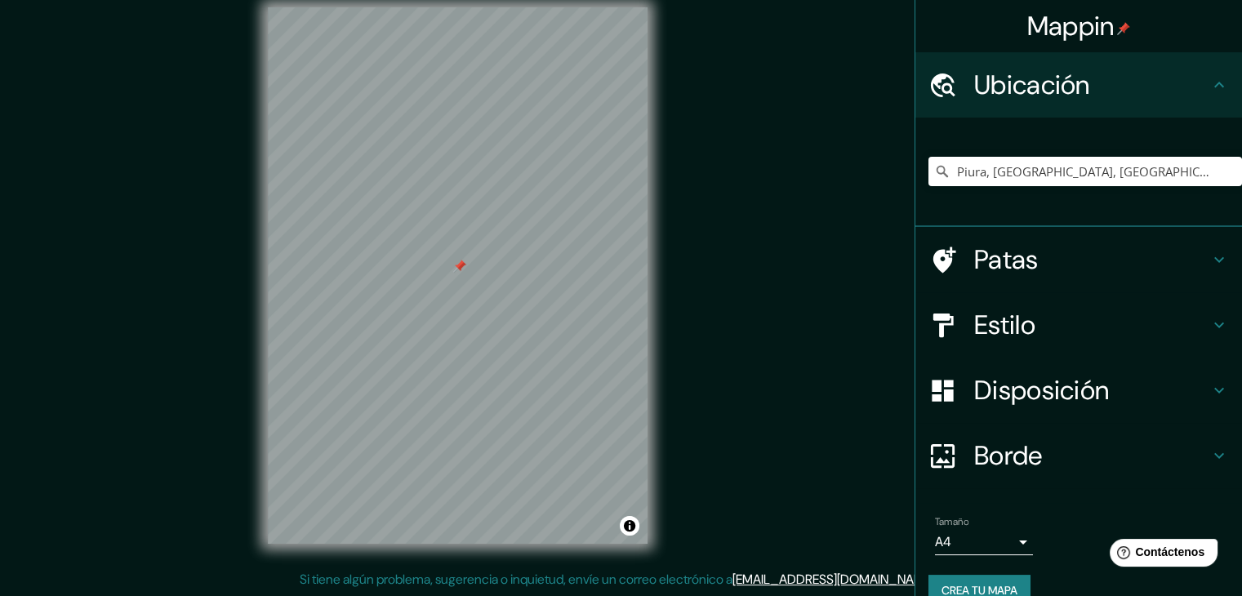
click at [460, 269] on div at bounding box center [459, 266] width 13 height 13
click at [1147, 318] on h4 "Estilo" at bounding box center [1091, 325] width 235 height 33
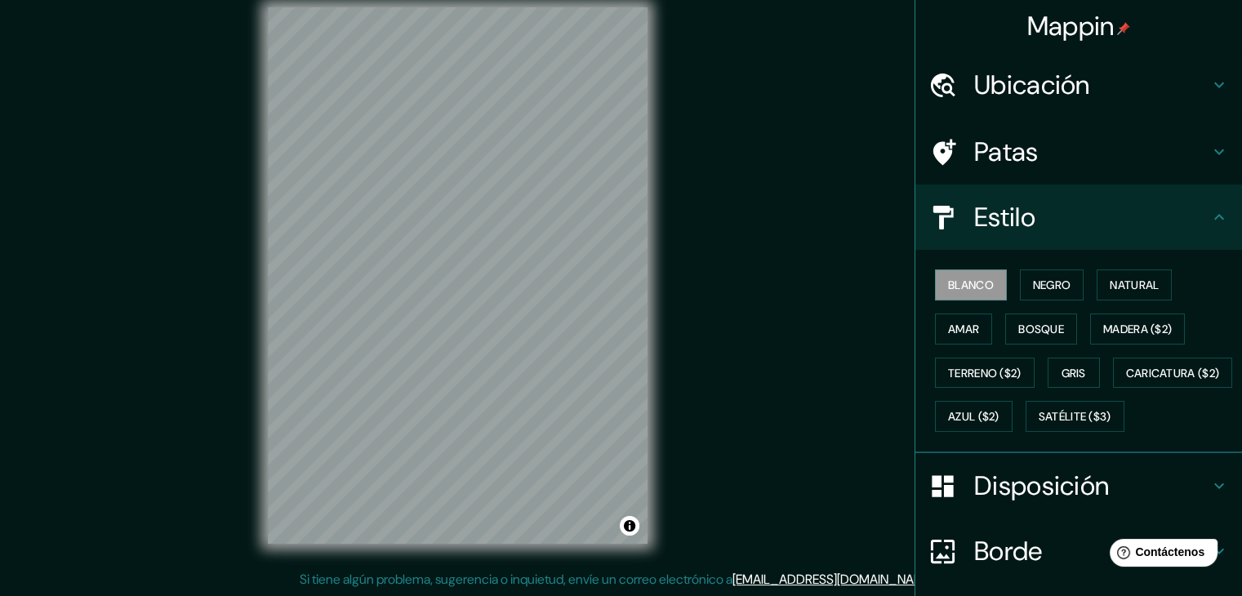
click at [1195, 237] on div "Estilo" at bounding box center [1078, 216] width 327 height 65
click at [1031, 503] on font "Disposición" at bounding box center [1041, 486] width 135 height 34
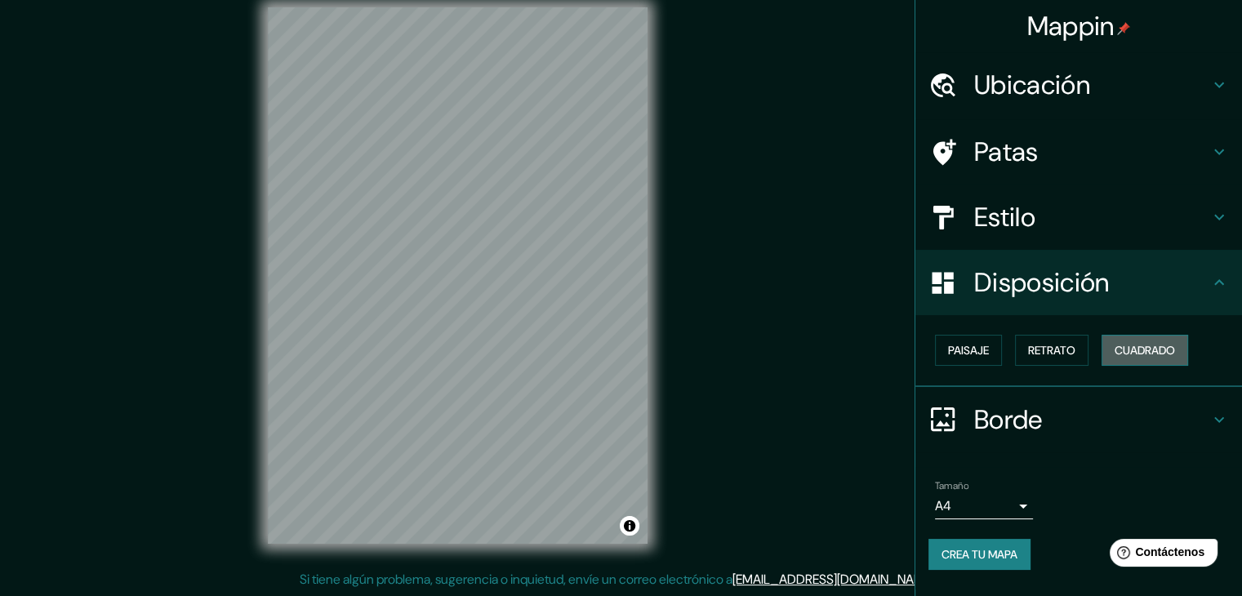
click at [1145, 347] on font "Cuadrado" at bounding box center [1144, 350] width 60 height 15
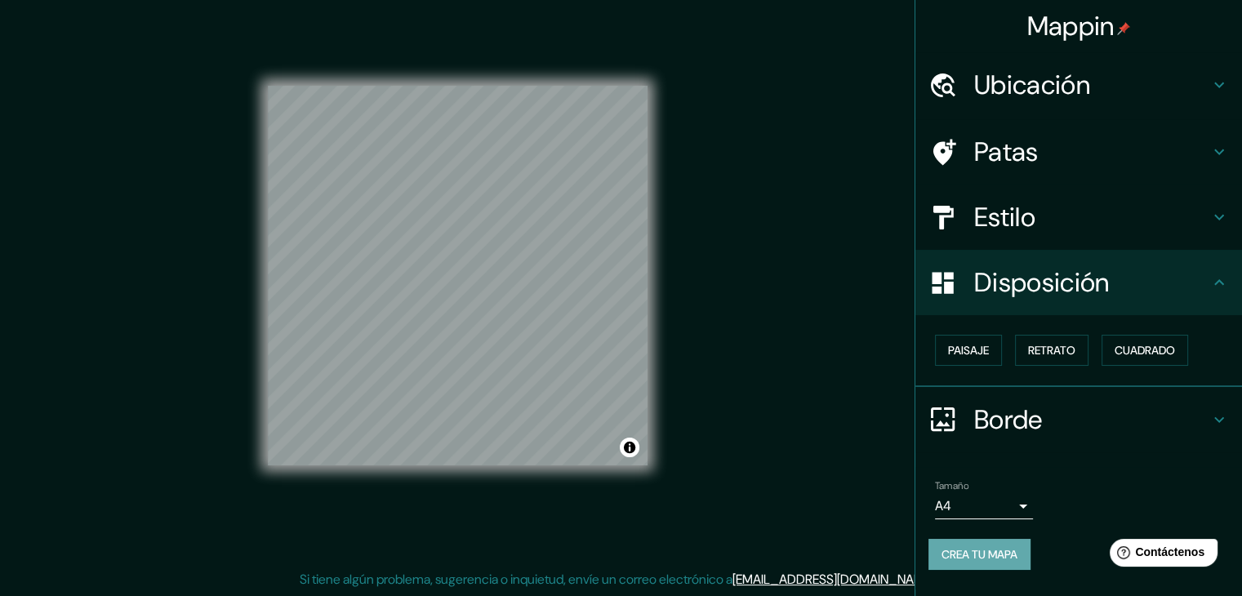
click at [980, 544] on font "Crea tu mapa" at bounding box center [979, 554] width 76 height 21
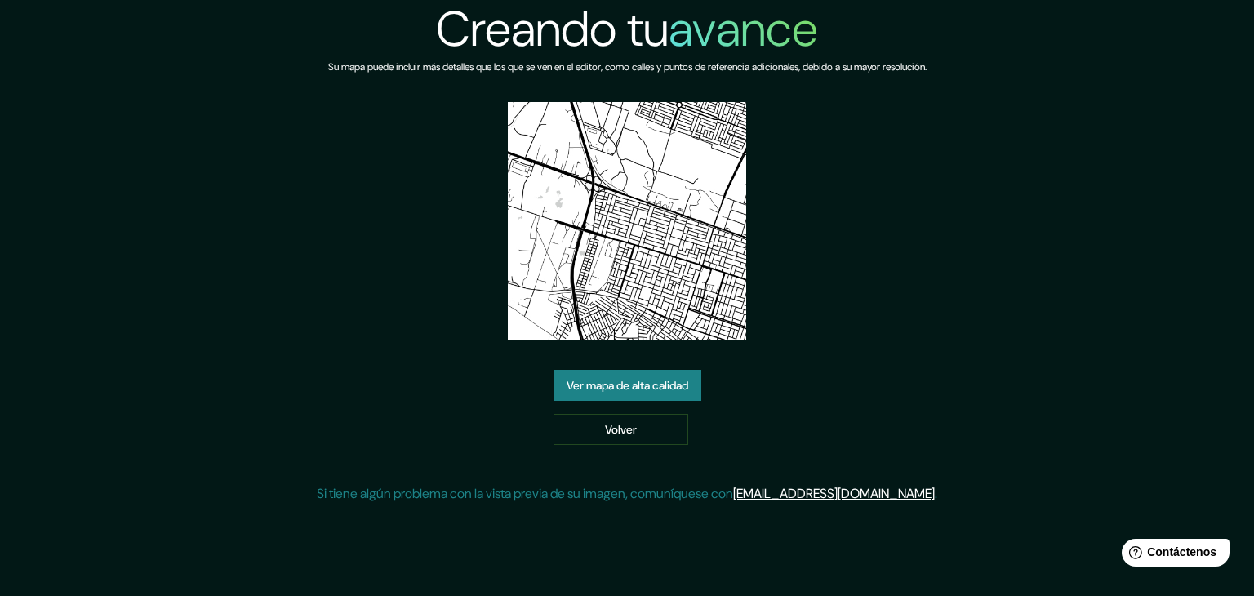
click at [682, 388] on font "Ver mapa de alta calidad" at bounding box center [628, 385] width 122 height 15
